Goal: Find specific page/section: Find specific page/section

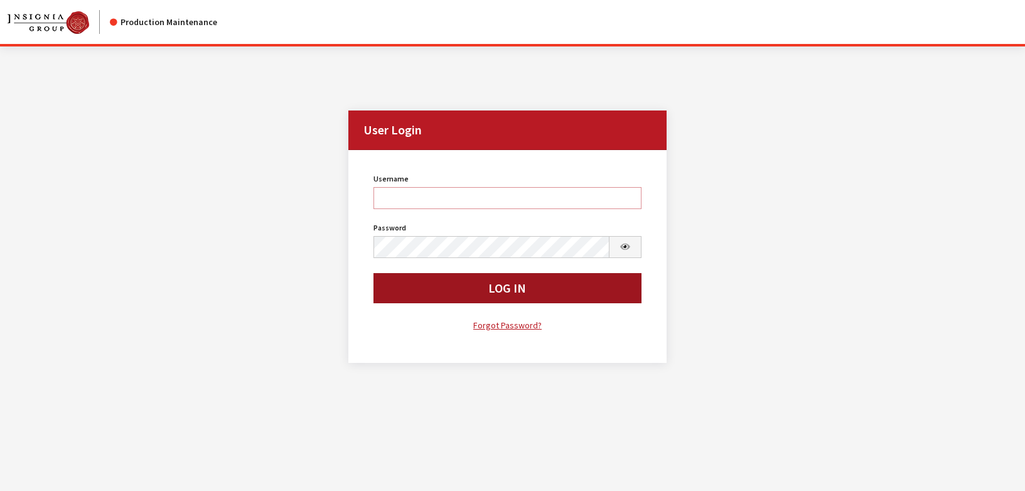
type input "rgoodwin"
click at [466, 284] on button "Log In" at bounding box center [507, 288] width 268 height 30
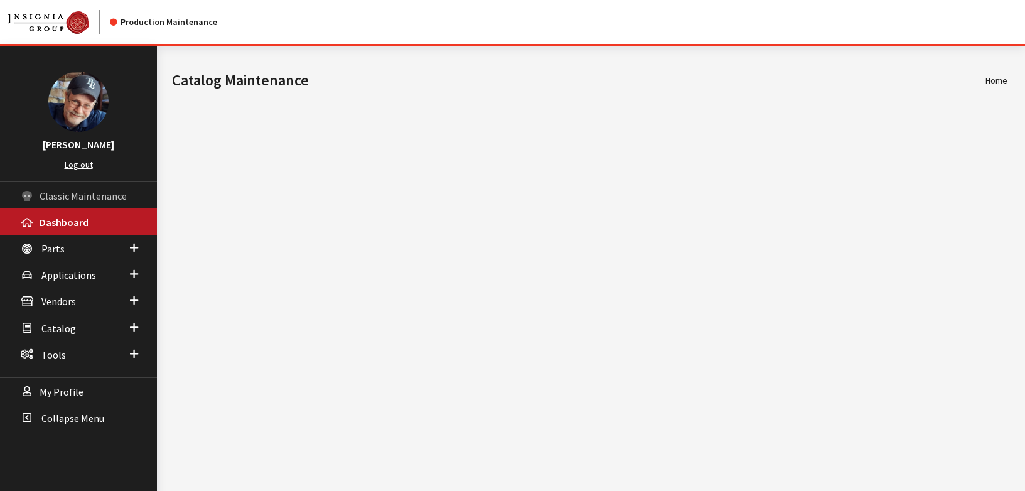
click at [75, 197] on span "Classic Maintenance" at bounding box center [83, 196] width 87 height 13
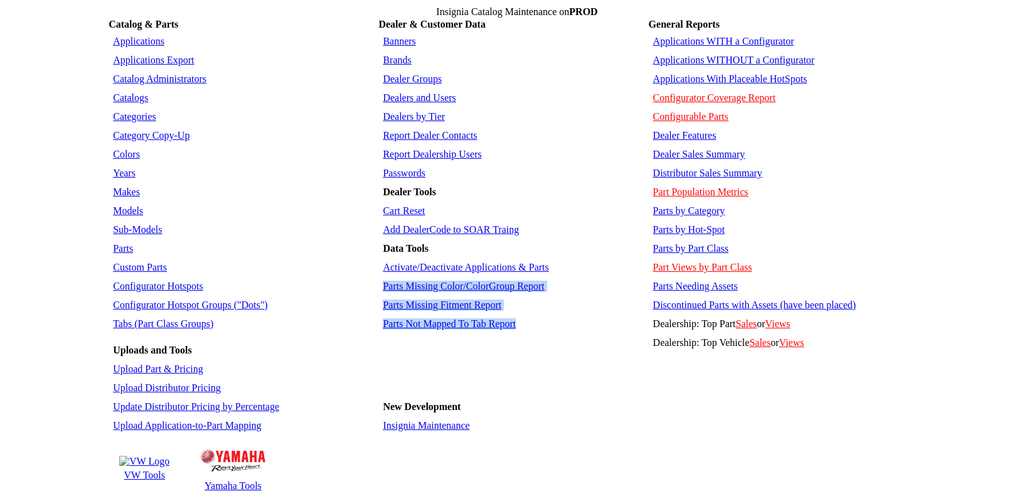
drag, startPoint x: 464, startPoint y: 287, endPoint x: 383, endPoint y: 264, distance: 84.2
click at [383, 264] on tbody "Banners Brands Dealer Groups Dealers and Users Dealers by Tier Report Dealer Co…" at bounding box center [513, 234] width 266 height 402
